Goal: Information Seeking & Learning: Understand process/instructions

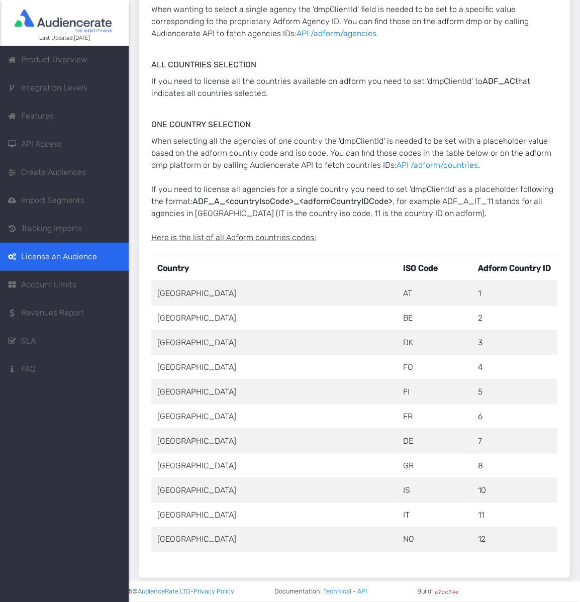
scroll to position [704, 0]
click at [80, 66] on span "Product Overview" at bounding box center [54, 60] width 66 height 12
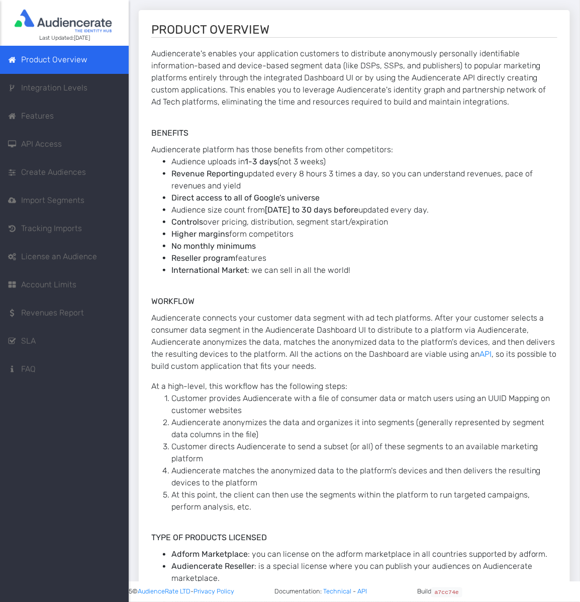
click at [41, 235] on span "Tracking Imports" at bounding box center [51, 229] width 61 height 12
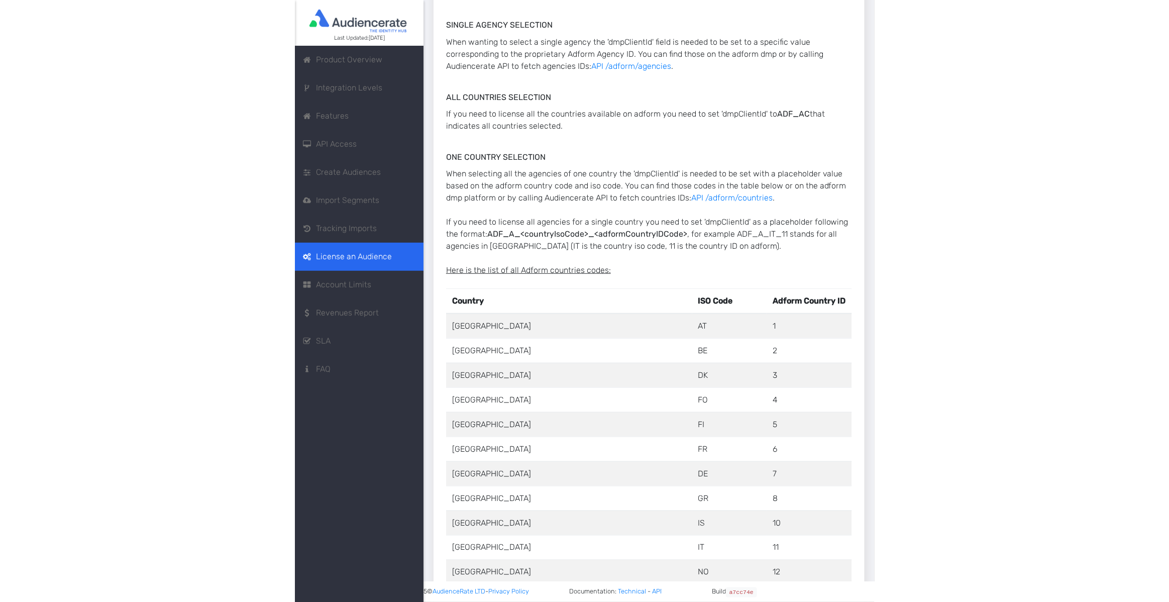
scroll to position [673, 0]
